Goal: Transaction & Acquisition: Purchase product/service

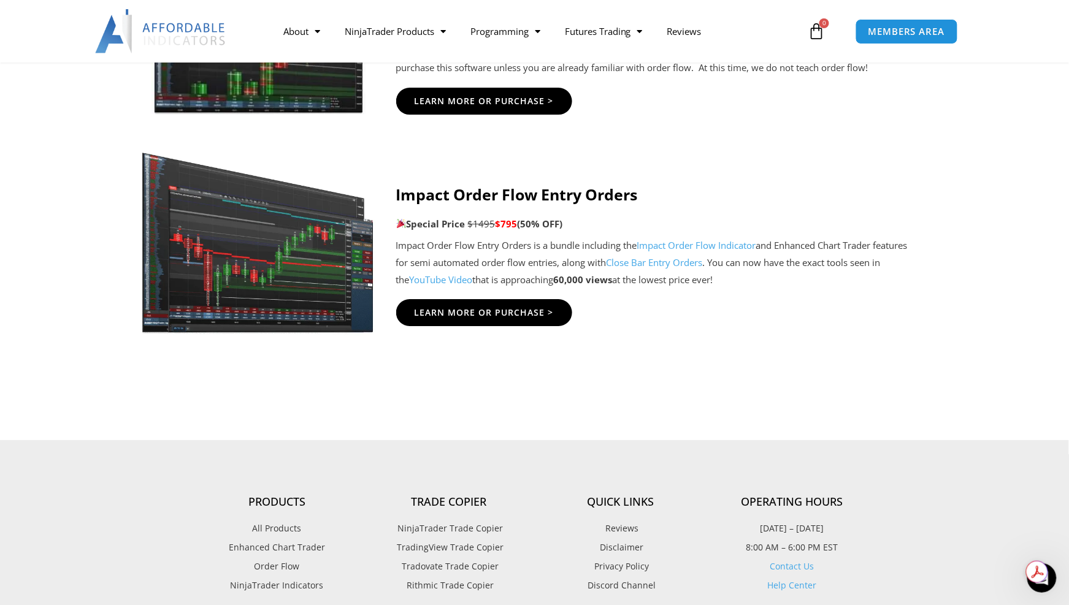
scroll to position [2883, 0]
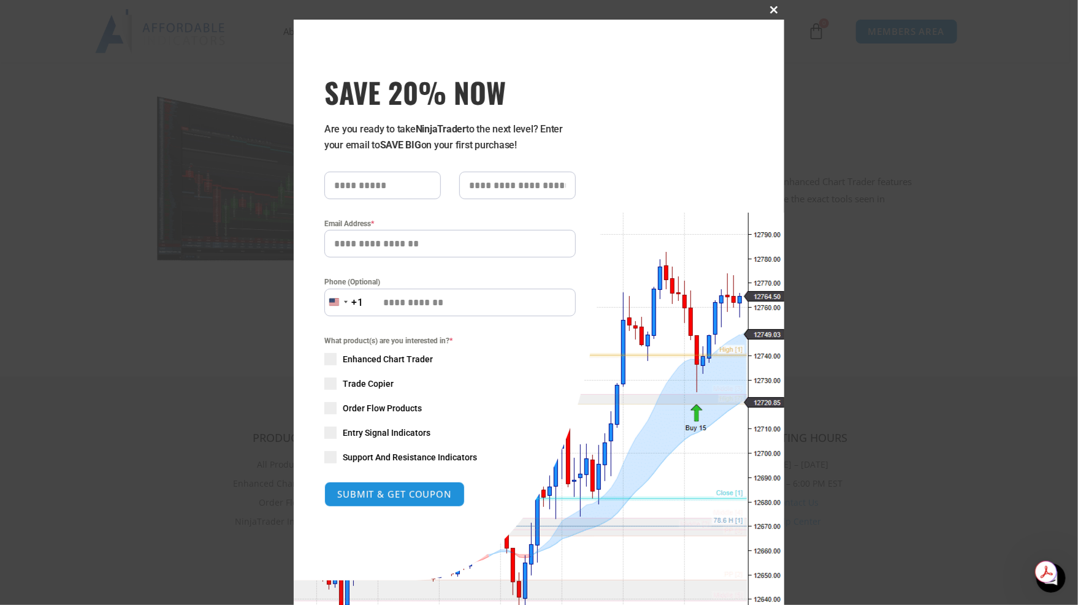
click at [765, 11] on span at bounding box center [775, 9] width 20 height 7
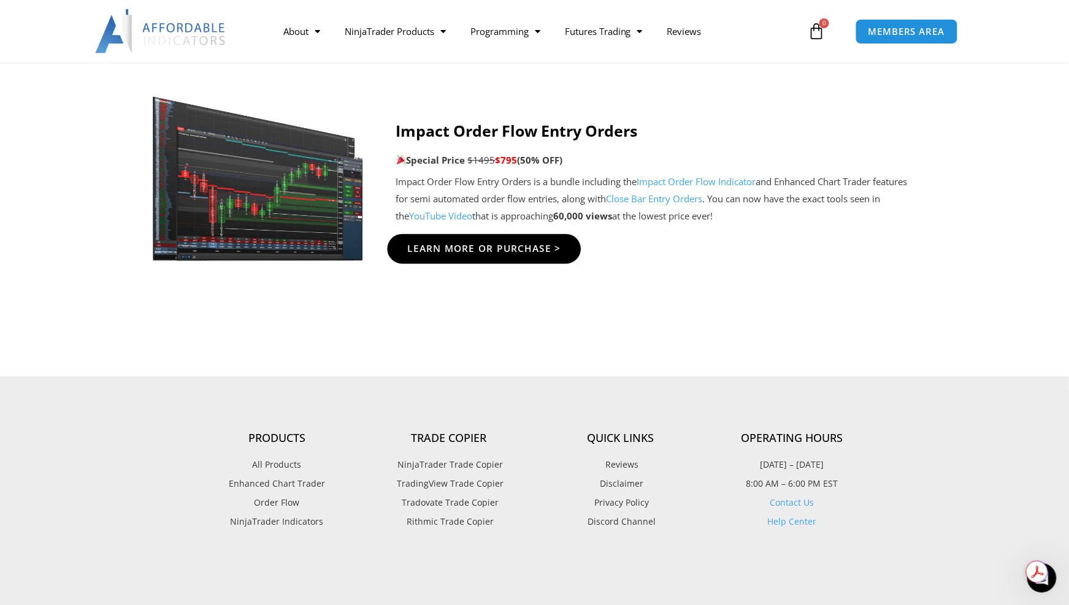
click at [461, 246] on span "Learn More Or Purchase >" at bounding box center [483, 249] width 153 height 9
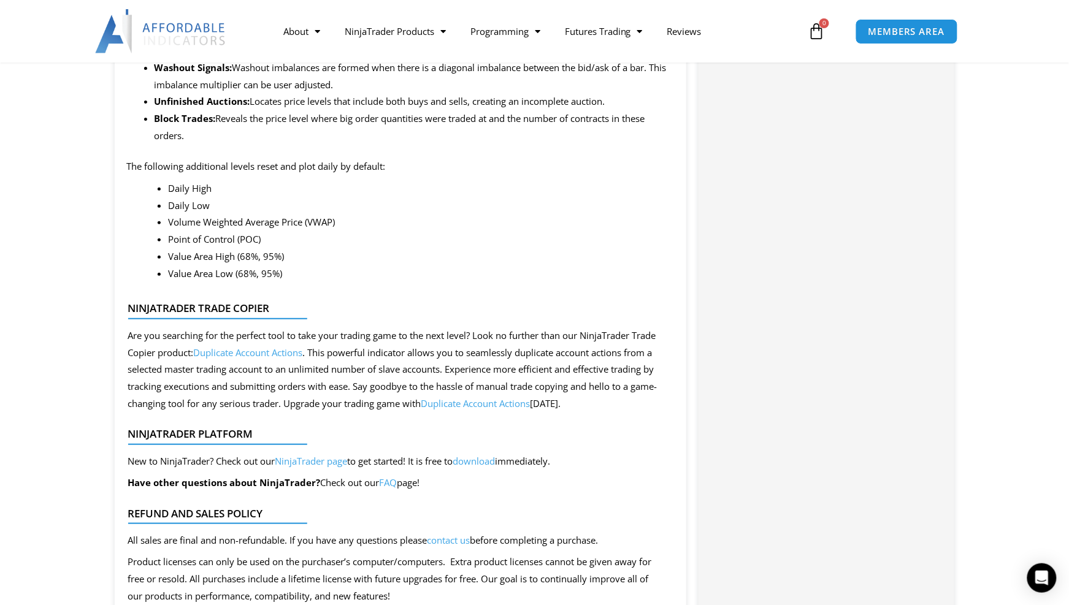
scroll to position [1595, 0]
